Goal: Task Accomplishment & Management: Use online tool/utility

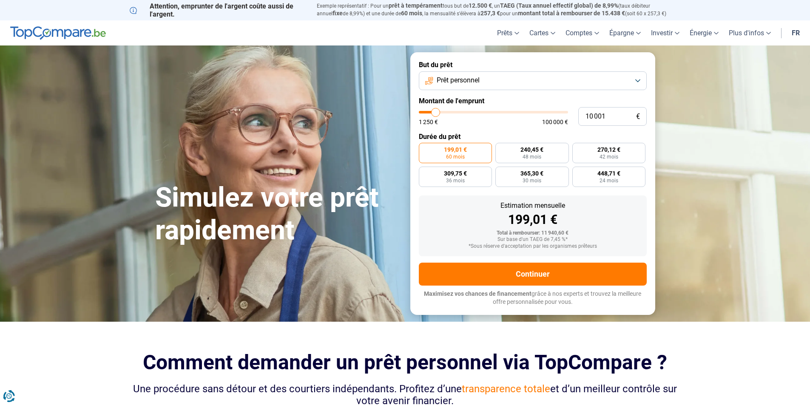
type input "11 500"
type input "11500"
type input "13 250"
type input "13250"
type input "16 000"
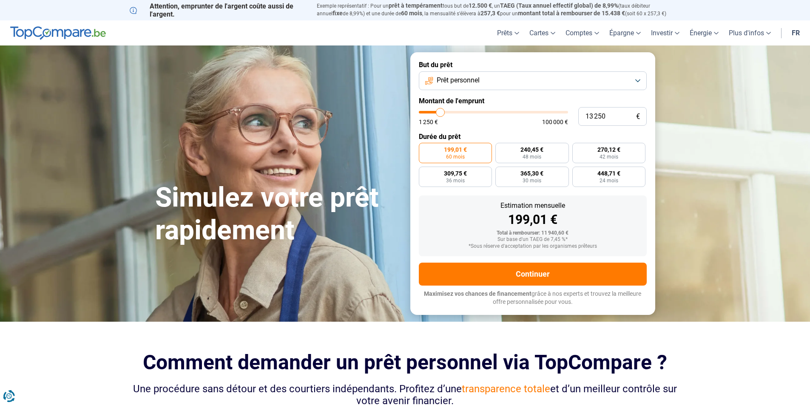
type input "16000"
type input "18 500"
type input "18500"
type input "24 250"
type input "24250"
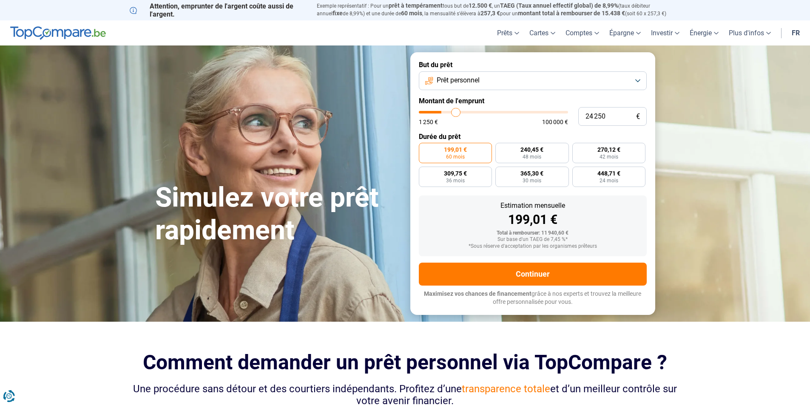
type input "29 500"
type input "29500"
type input "34 750"
type input "34750"
type input "40 250"
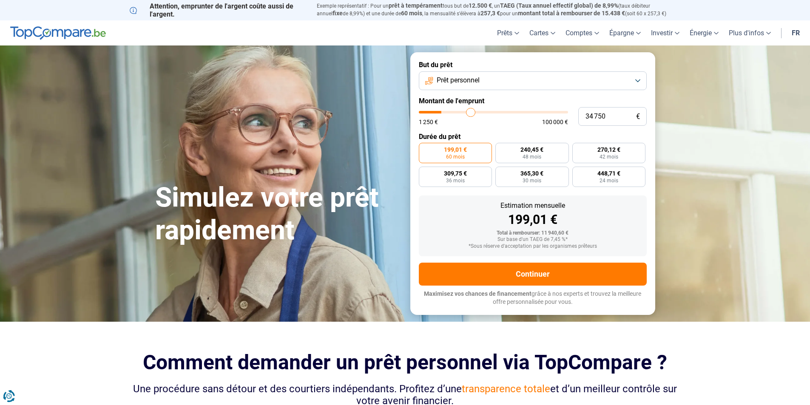
type input "40250"
type input "46 000"
type input "46000"
type input "51 000"
type input "51000"
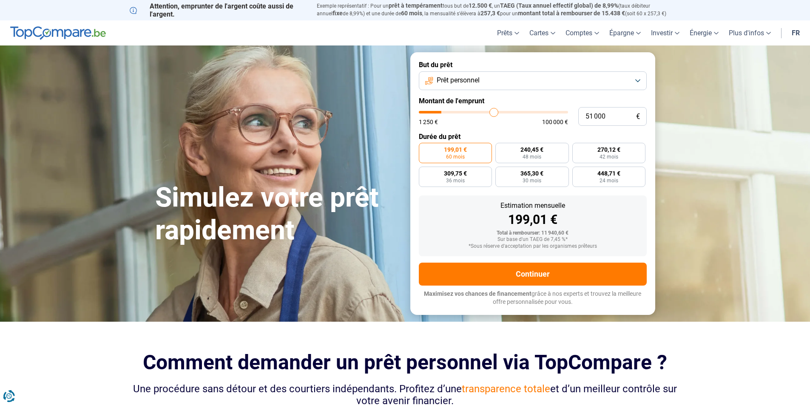
type input "55 750"
type input "55750"
type input "59 250"
type input "59250"
type input "61 750"
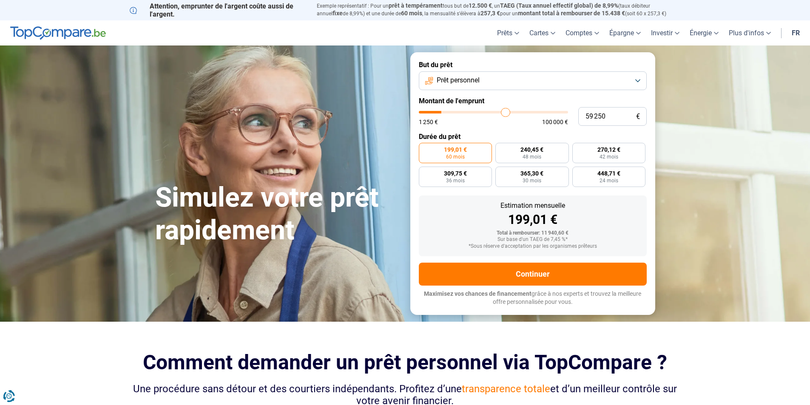
type input "61750"
type input "63 500"
type input "63500"
type input "64 250"
type input "64250"
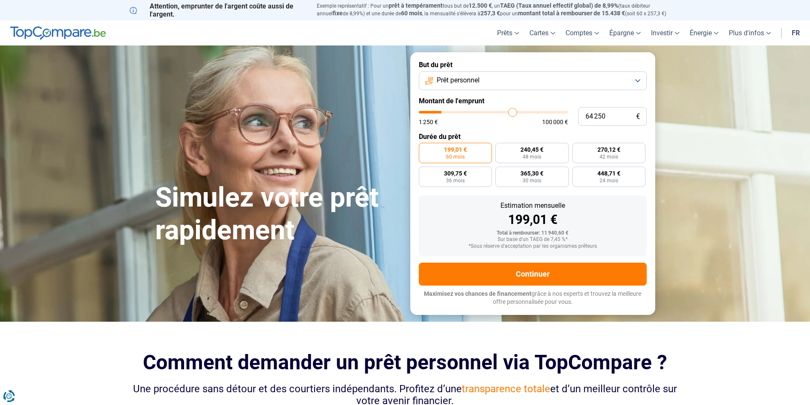
type input "64 500"
type input "64500"
type input "64 750"
type input "64750"
type input "65 250"
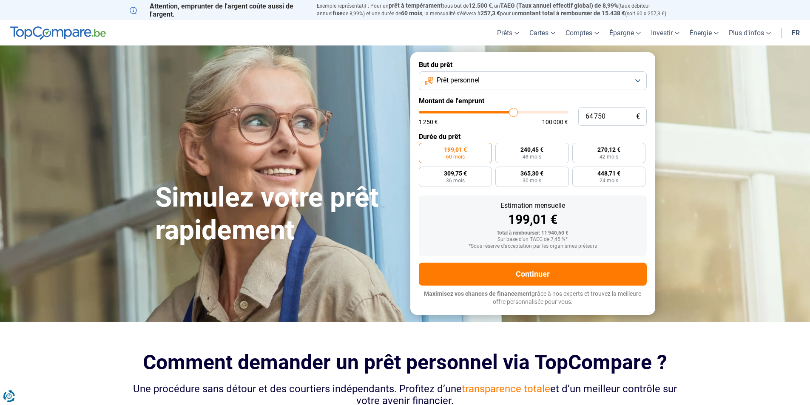
type input "65250"
type input "66 000"
type input "66000"
type input "67 750"
type input "67750"
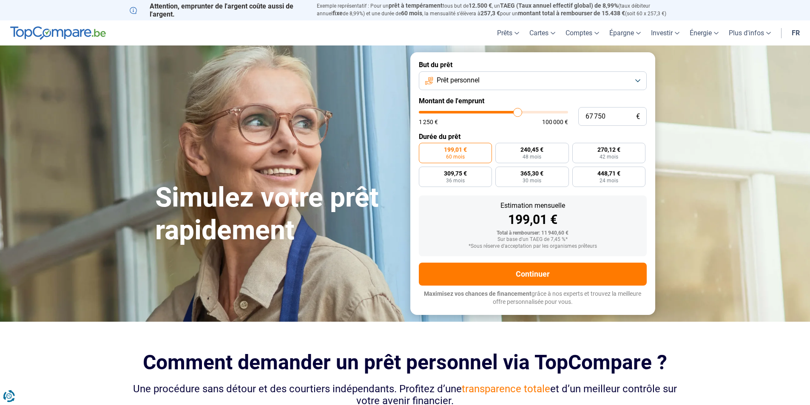
type input "69 500"
type input "69500"
type input "71 750"
type input "71750"
type input "74 250"
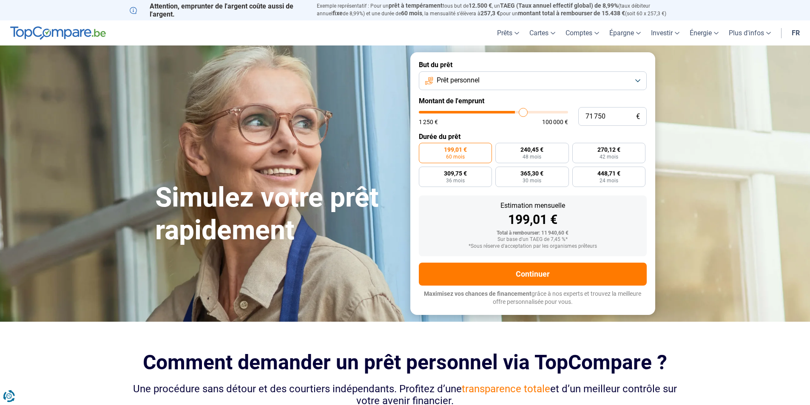
type input "74250"
type input "77 250"
type input "77250"
type input "81 000"
type input "81000"
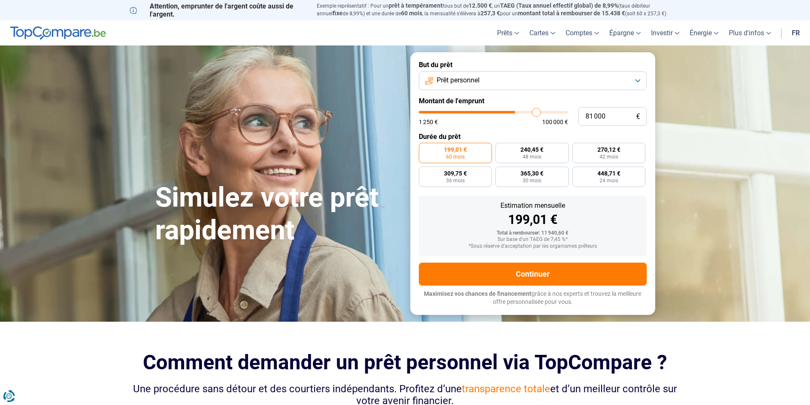
type input "88 250"
type input "88250"
type input "93 000"
type input "93000"
type input "97 000"
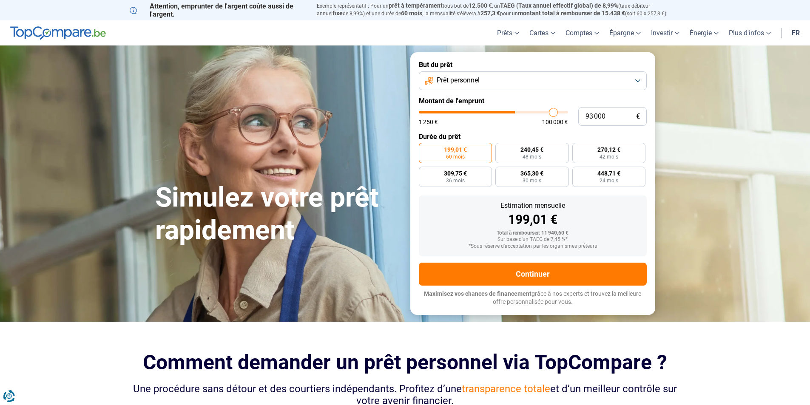
type input "97000"
type input "100 000"
drag, startPoint x: 440, startPoint y: 112, endPoint x: 564, endPoint y: 102, distance: 124.1
type input "100000"
click at [568, 111] on input "range" at bounding box center [493, 112] width 149 height 3
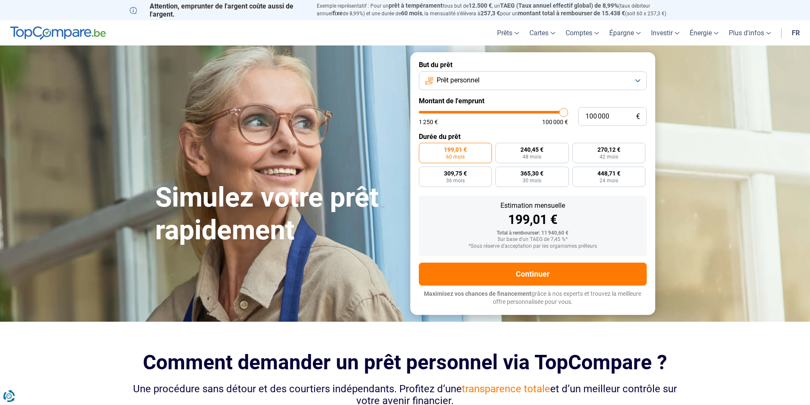
radio input "false"
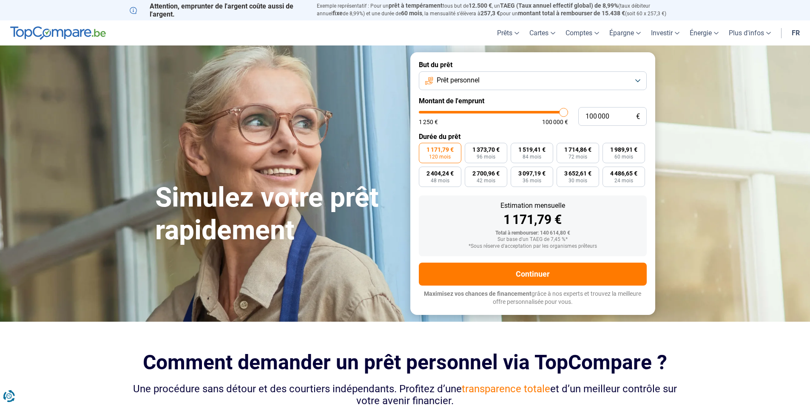
click at [506, 77] on button "Prêt personnel" at bounding box center [533, 80] width 228 height 19
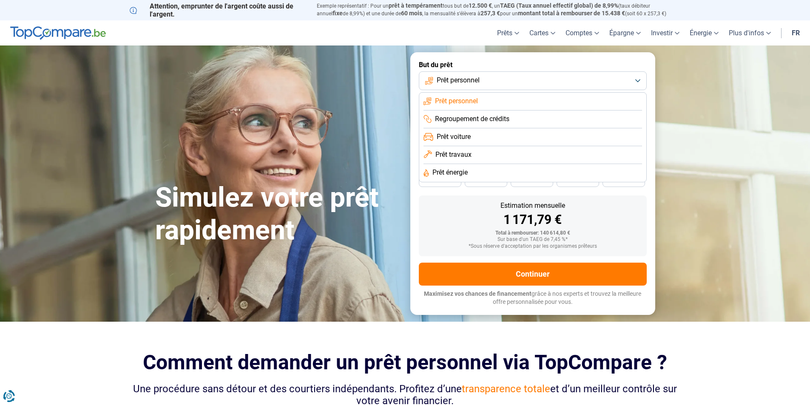
click at [442, 205] on div "Estimation mensuelle" at bounding box center [532, 205] width 214 height 7
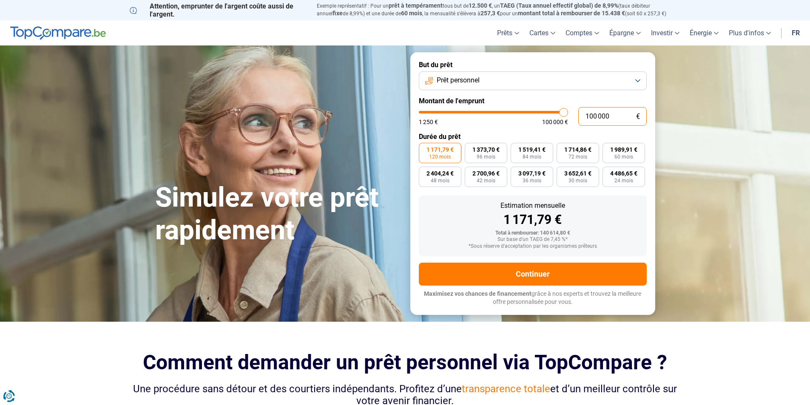
click at [606, 118] on input "100 000" at bounding box center [612, 116] width 68 height 19
drag, startPoint x: 618, startPoint y: 116, endPoint x: 533, endPoint y: 116, distance: 84.6
click at [533, 116] on div "100 000 € 1 250 € 100 000 €" at bounding box center [533, 116] width 228 height 19
type input "2"
type input "1250"
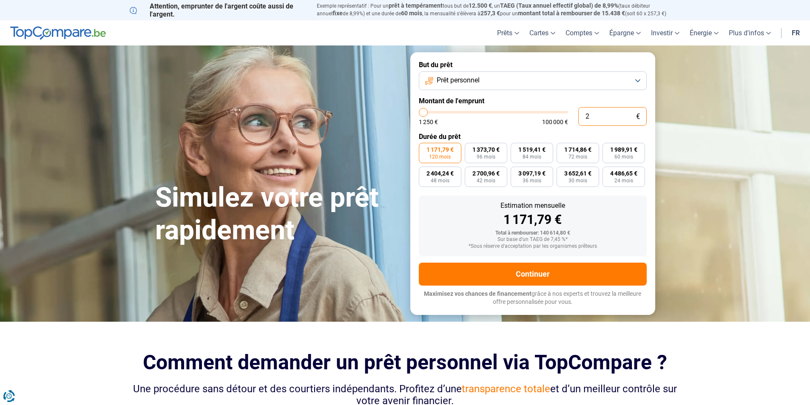
type input "1 250"
type input "1250"
radio input "true"
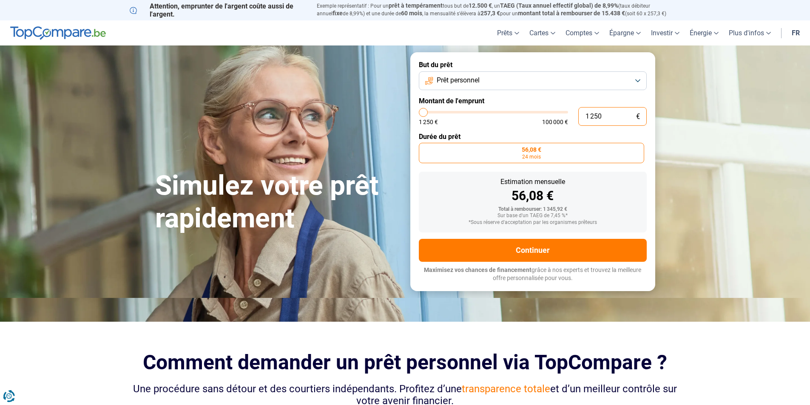
drag, startPoint x: 608, startPoint y: 120, endPoint x: 505, endPoint y: 119, distance: 102.9
click at [505, 117] on div "1 250 € 1 250 € 100 000 €" at bounding box center [533, 116] width 228 height 19
type input "2"
type input "1250"
type input "1 250"
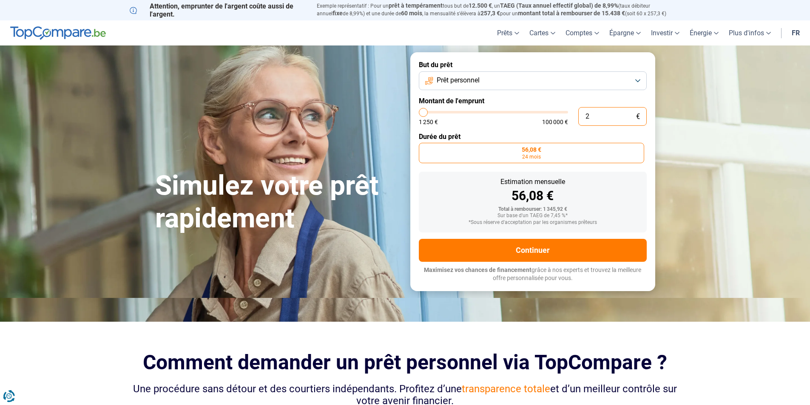
type input "1250"
type input "1 250"
click at [498, 85] on button "Prêt personnel" at bounding box center [533, 80] width 228 height 19
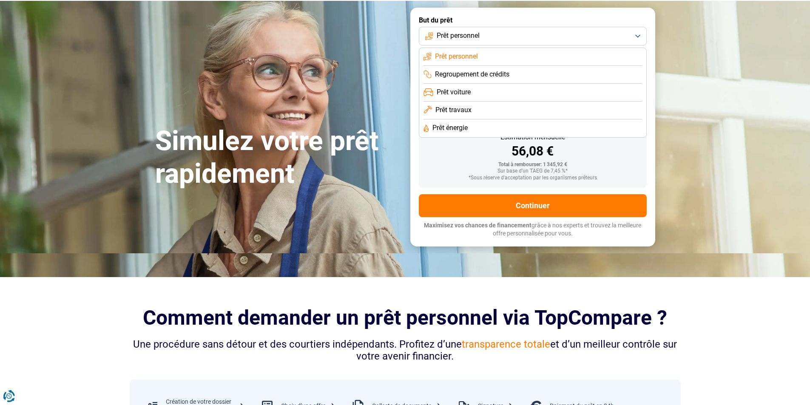
scroll to position [43, 0]
